Goal: Task Accomplishment & Management: Manage account settings

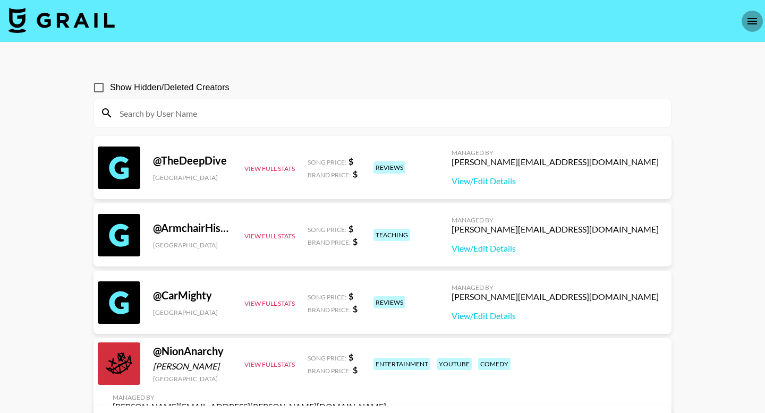
click at [754, 16] on icon "open drawer" at bounding box center [752, 21] width 13 height 13
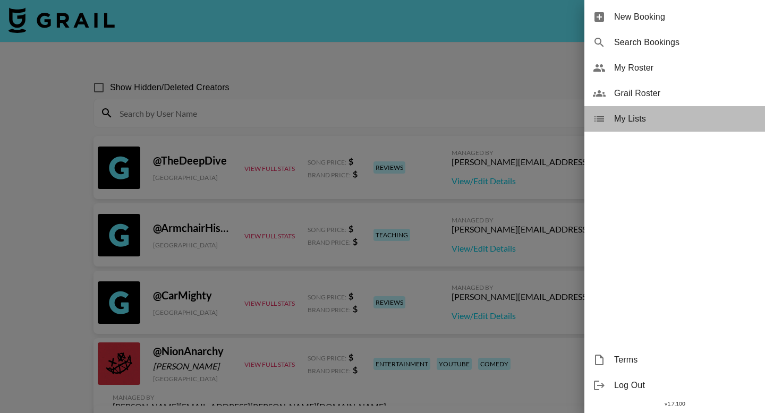
click at [634, 122] on span "My Lists" at bounding box center [685, 119] width 142 height 13
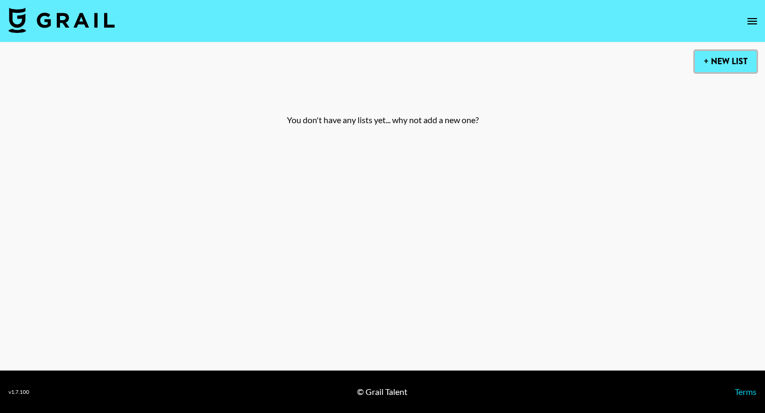
click at [724, 63] on button "+ New List" at bounding box center [726, 61] width 62 height 21
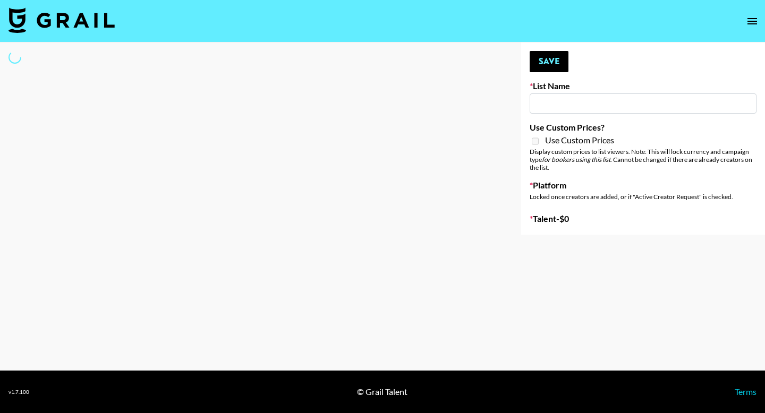
type input "New List"
select select "Song"
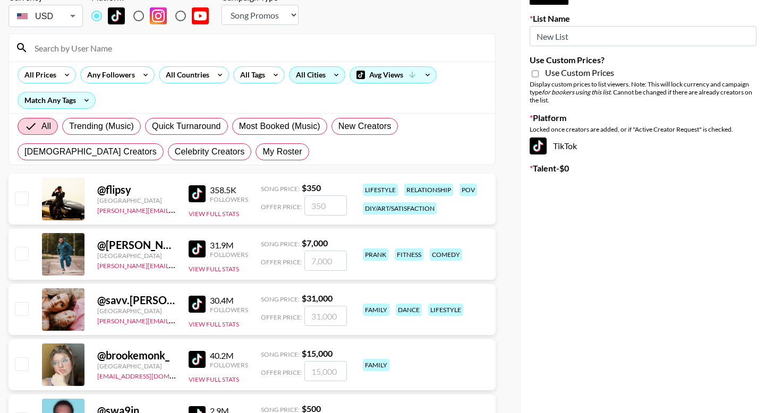
scroll to position [116, 0]
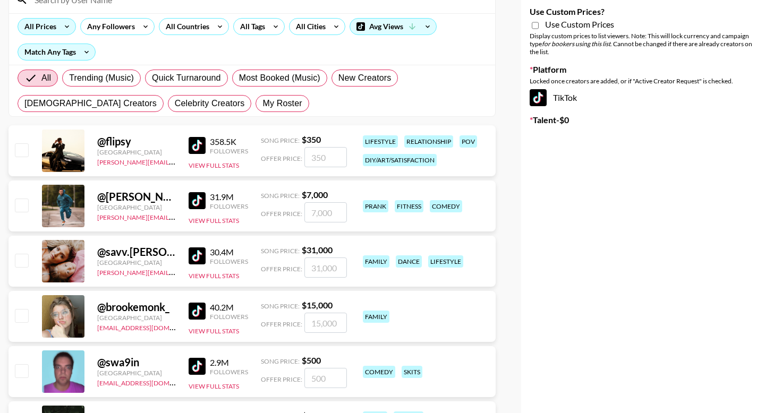
click at [61, 25] on icon at bounding box center [66, 27] width 17 height 16
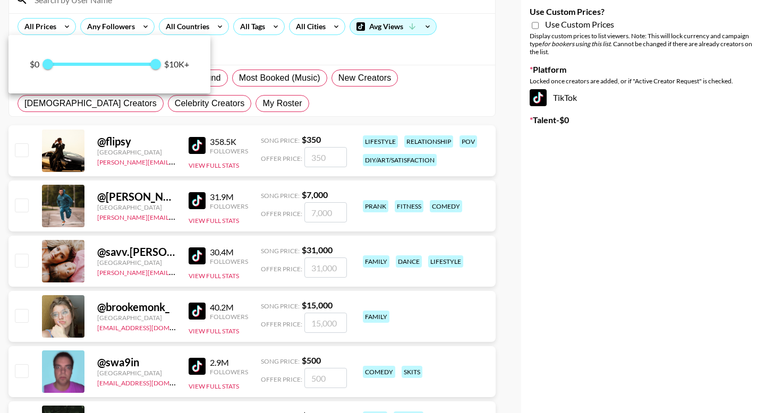
click at [244, 51] on div at bounding box center [382, 206] width 765 height 413
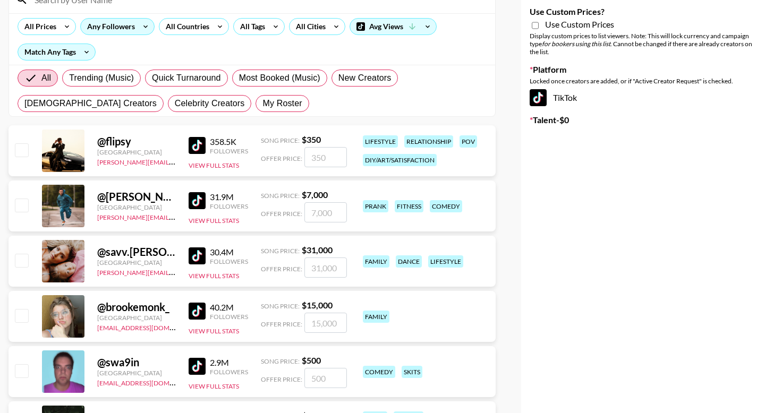
click at [124, 33] on div "Any Followers" at bounding box center [109, 27] width 56 height 16
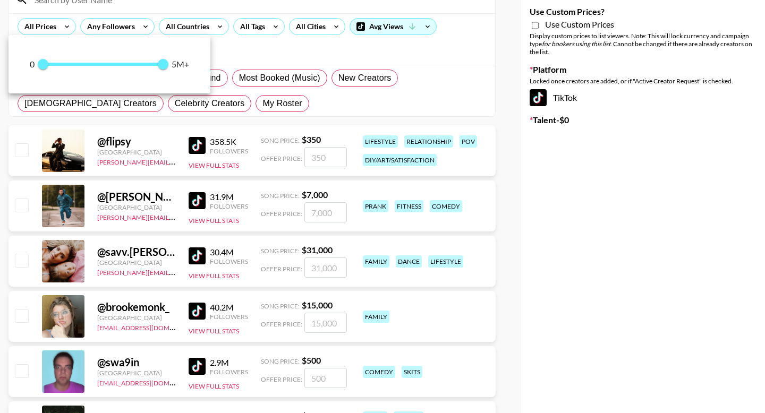
click at [343, 52] on div at bounding box center [382, 206] width 765 height 413
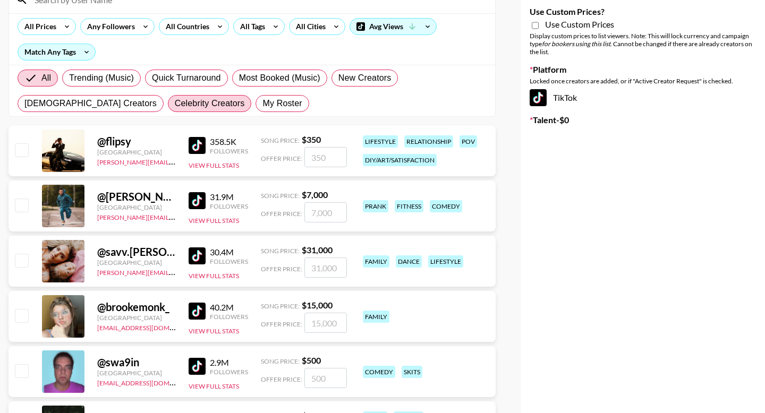
click at [175, 103] on span "Celebrity Creators" at bounding box center [210, 103] width 70 height 13
click at [175, 104] on input "Celebrity Creators" at bounding box center [175, 104] width 0 height 0
radio input "true"
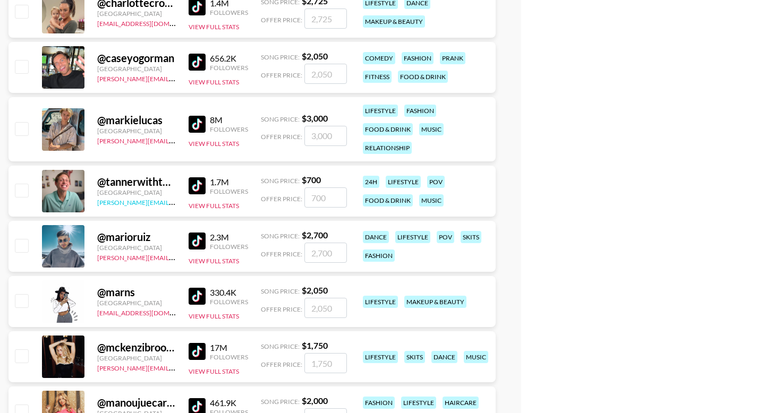
scroll to position [1581, 0]
